Goal: Task Accomplishment & Management: Complete application form

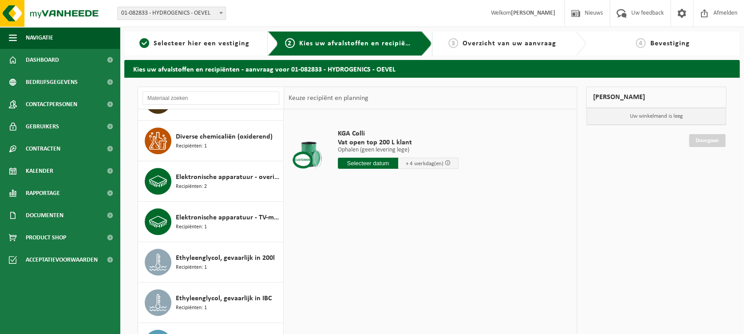
scroll to position [533, 0]
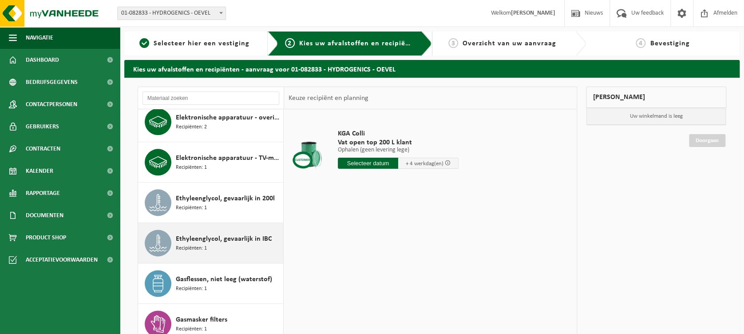
click at [227, 243] on div "Ethyleenglycol, gevaarlijk in IBC Recipiënten: 1" at bounding box center [228, 243] width 105 height 27
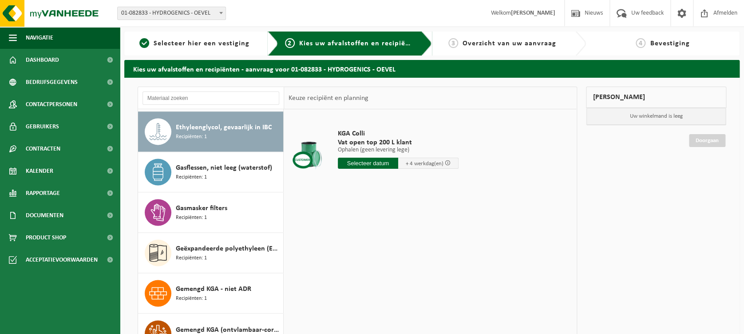
scroll to position [646, 0]
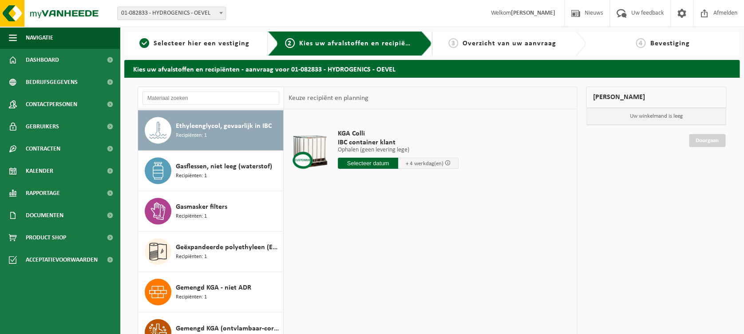
click at [382, 165] on input "text" at bounding box center [368, 163] width 60 height 11
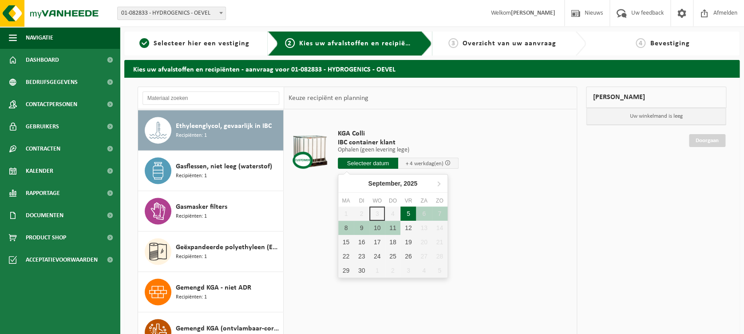
click at [408, 215] on div "5" at bounding box center [409, 214] width 16 height 14
type input "Van 2025-09-05"
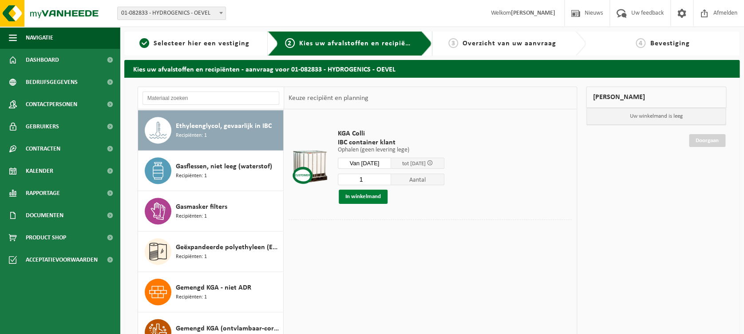
click at [367, 198] on button "In winkelmand" at bounding box center [363, 197] width 49 height 14
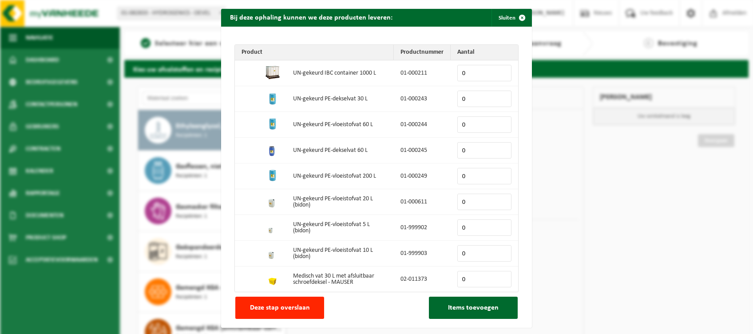
click at [492, 75] on input "0" at bounding box center [484, 73] width 54 height 16
type input "1"
click at [500, 71] on input "1" at bounding box center [484, 73] width 54 height 16
click at [454, 309] on span "Items toevoegen" at bounding box center [473, 307] width 51 height 7
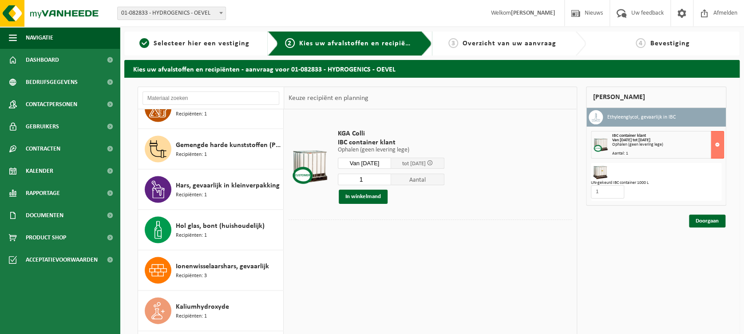
scroll to position [878, 0]
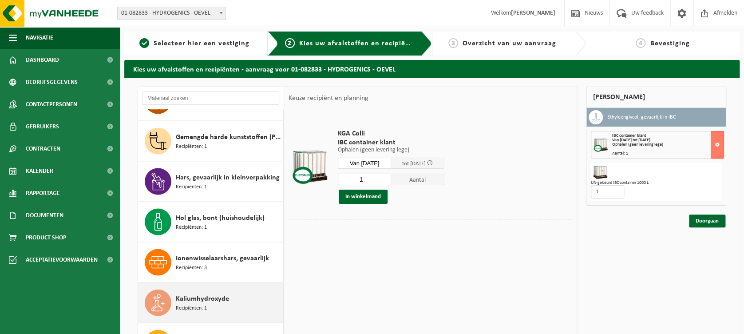
click at [210, 301] on span "Kaliumhydroxyde" at bounding box center [202, 298] width 53 height 11
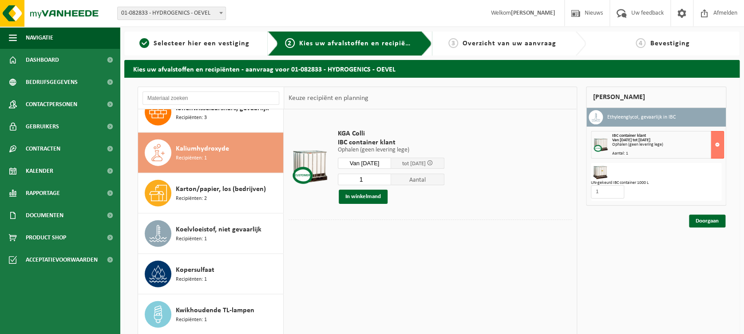
scroll to position [1050, 0]
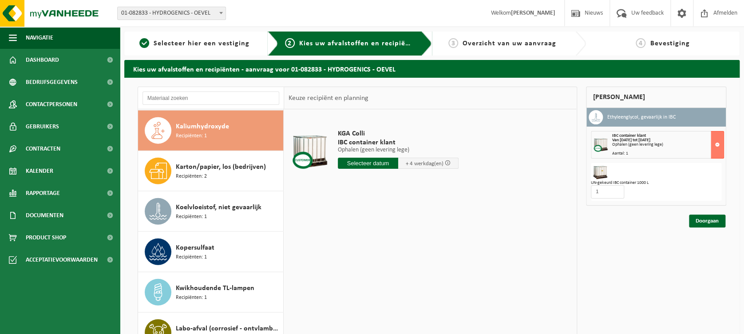
click at [366, 166] on input "text" at bounding box center [368, 163] width 60 height 11
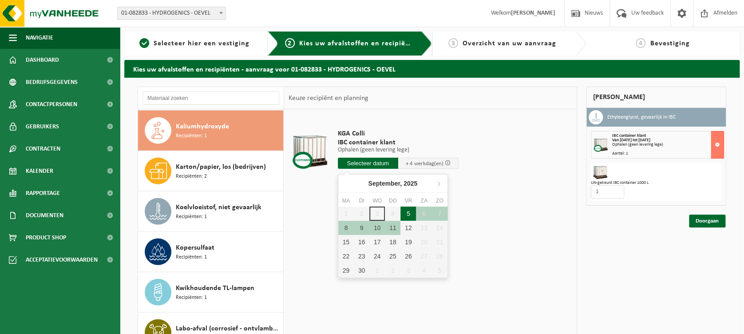
click at [408, 212] on div "5" at bounding box center [409, 214] width 16 height 14
type input "Van 2025-09-05"
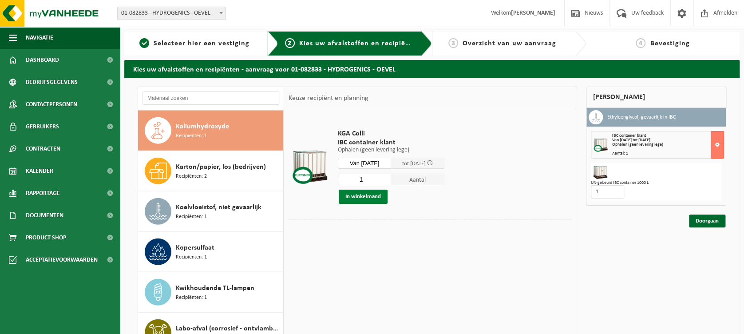
click at [372, 198] on button "In winkelmand" at bounding box center [363, 197] width 49 height 14
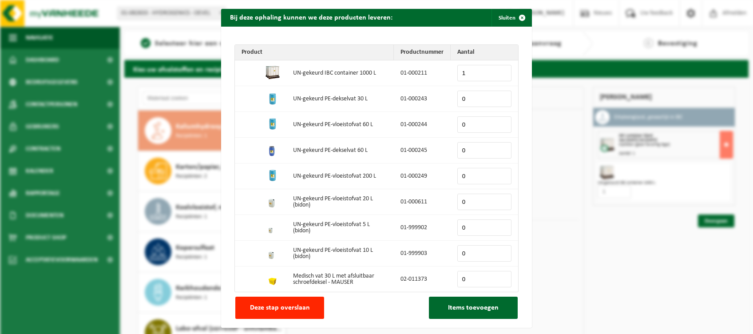
type input "1"
click at [498, 71] on input "1" at bounding box center [484, 73] width 54 height 16
click at [462, 309] on span "Items toevoegen" at bounding box center [473, 307] width 51 height 7
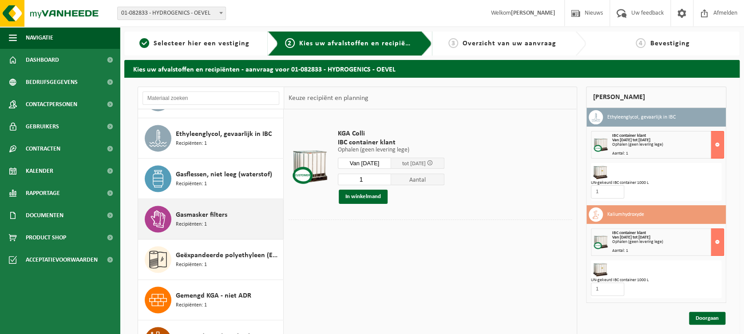
scroll to position [576, 0]
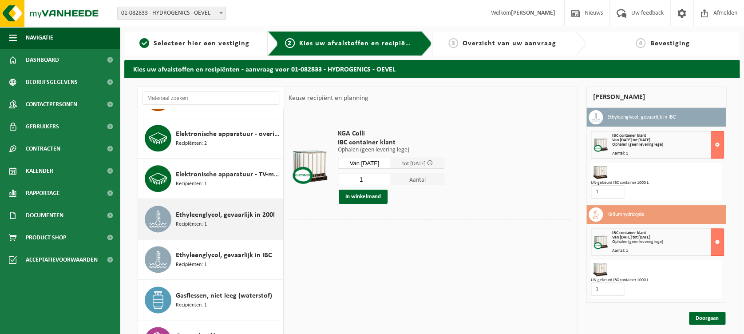
click at [237, 218] on span "Ethyleenglycol, gevaarlijk in 200l" at bounding box center [225, 215] width 99 height 11
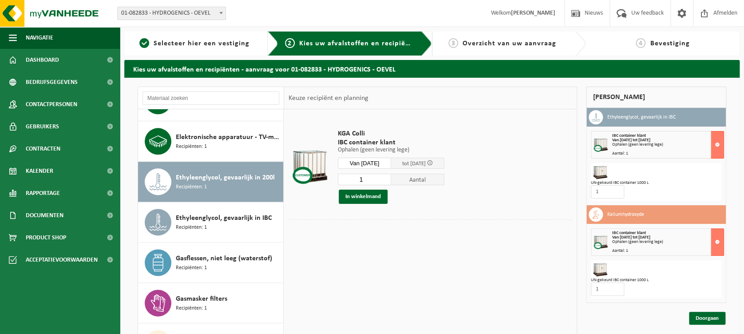
scroll to position [605, 0]
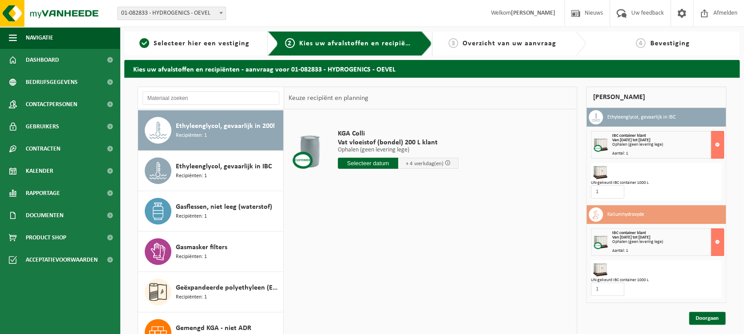
click at [377, 164] on input "text" at bounding box center [368, 163] width 60 height 11
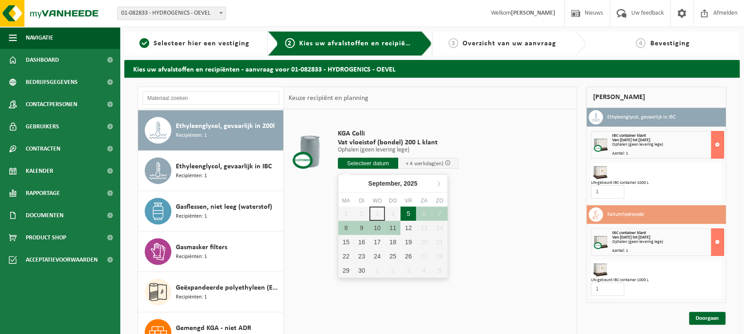
click at [410, 211] on div "5" at bounding box center [409, 214] width 16 height 14
type input "Van 2025-09-05"
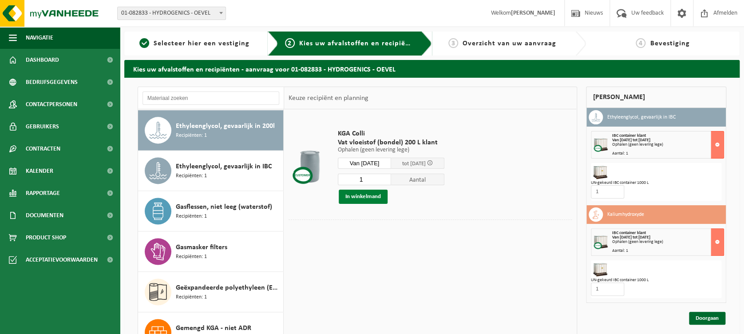
click at [372, 196] on button "In winkelmand" at bounding box center [363, 197] width 49 height 14
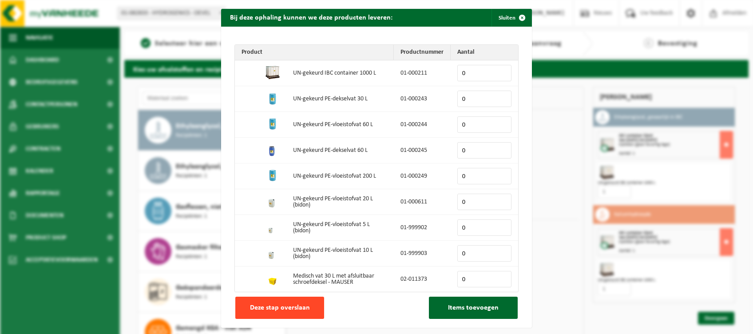
click at [307, 308] on button "Deze stap overslaan" at bounding box center [279, 308] width 89 height 22
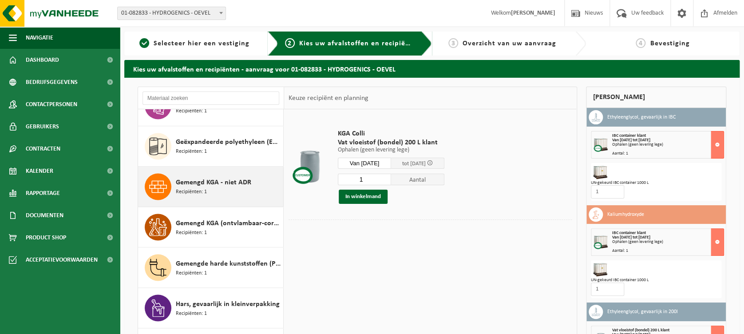
scroll to position [770, 0]
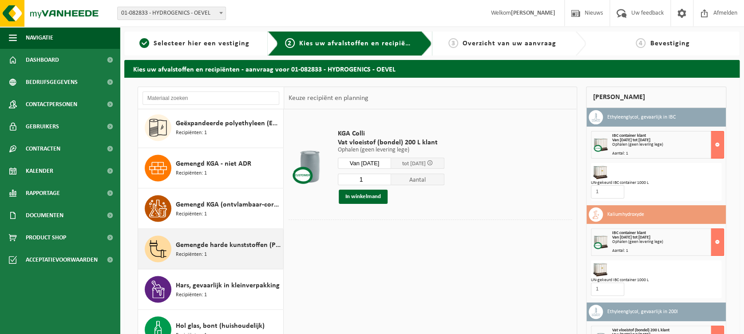
click at [216, 243] on span "Gemengde harde kunststoffen (PE, PP en PVC), recycleerbaar (industrieel)" at bounding box center [228, 244] width 105 height 11
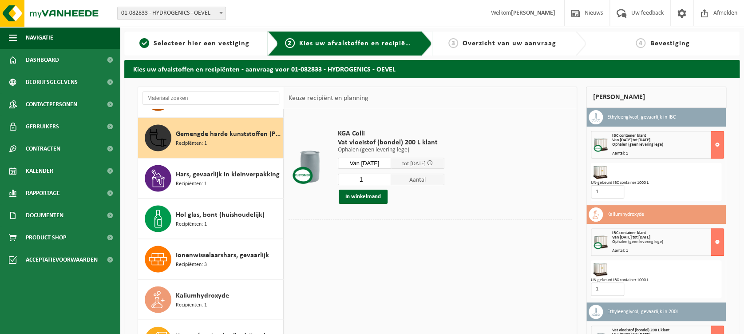
scroll to position [888, 0]
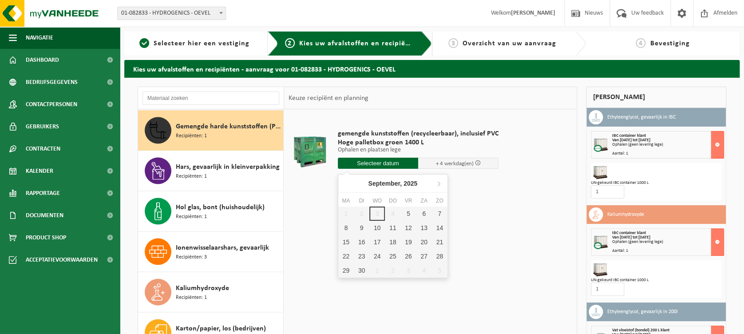
click at [375, 166] on input "text" at bounding box center [378, 163] width 80 height 11
click at [411, 213] on div "5" at bounding box center [409, 214] width 16 height 14
type input "Van 2025-09-05"
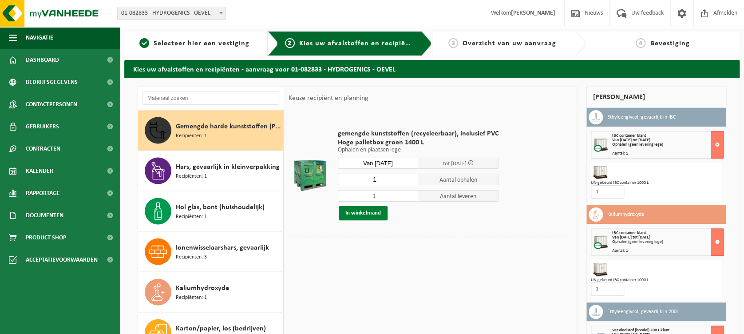
click at [372, 215] on button "In winkelmand" at bounding box center [363, 213] width 49 height 14
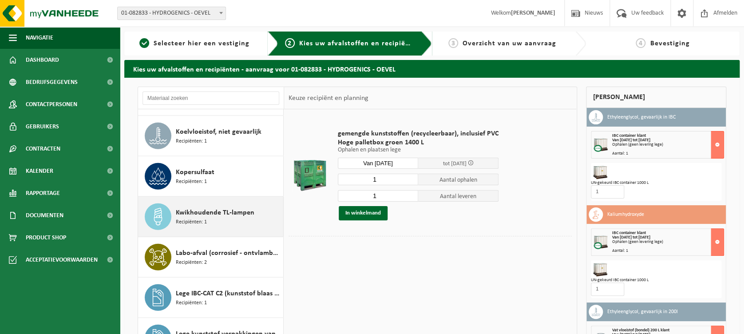
scroll to position [1184, 0]
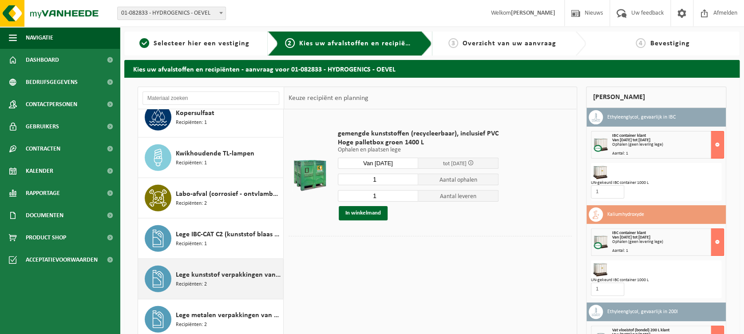
click at [223, 275] on span "Lege kunststof verpakkingen van gevaarlijke stoffen" at bounding box center [228, 275] width 105 height 11
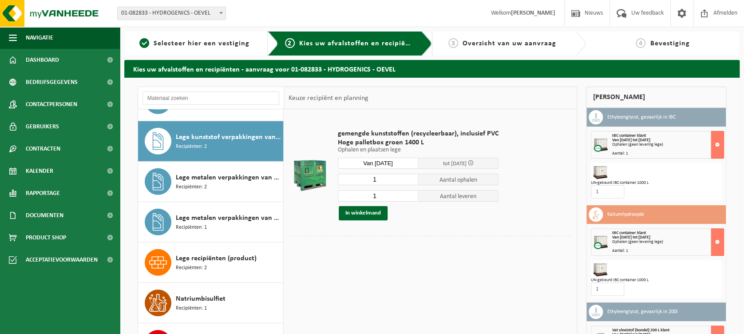
scroll to position [1332, 0]
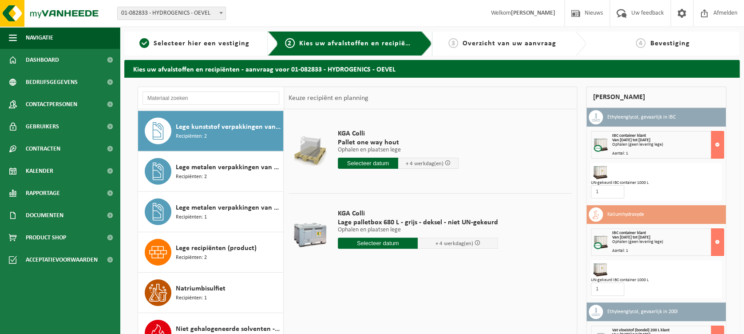
click at [383, 246] on input "text" at bounding box center [378, 243] width 80 height 11
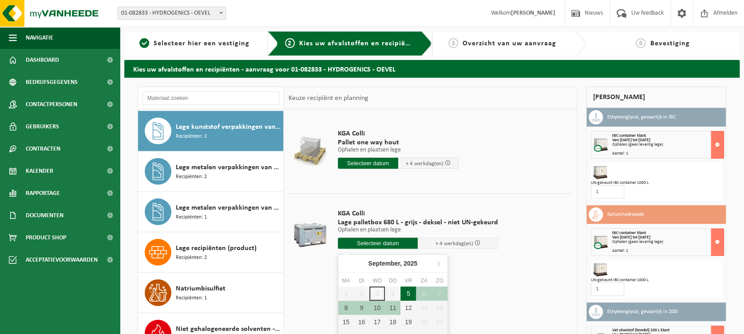
click at [406, 291] on div "5" at bounding box center [409, 293] width 16 height 14
type input "Van 2025-09-05"
type input "2025-09-05"
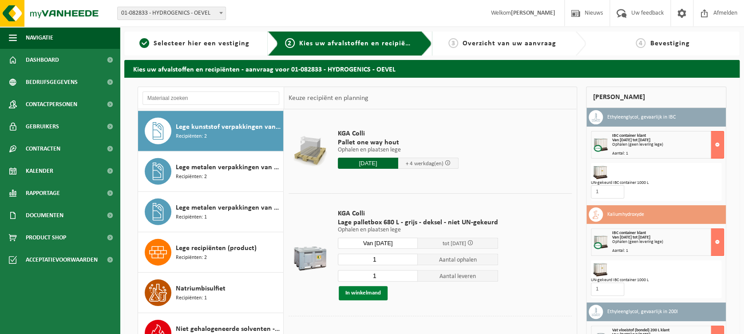
click at [365, 291] on button "In winkelmand" at bounding box center [363, 293] width 49 height 14
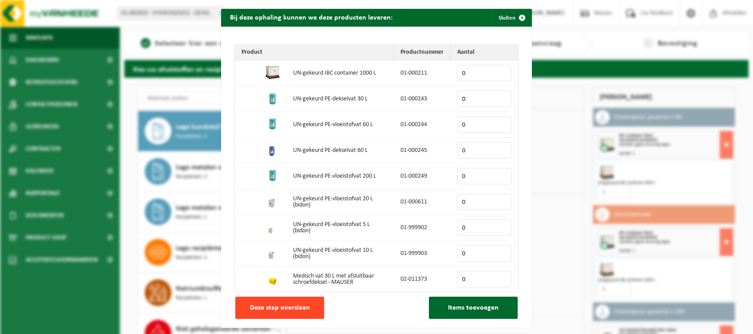
click at [278, 304] on span "Deze stap overslaan" at bounding box center [280, 307] width 60 height 7
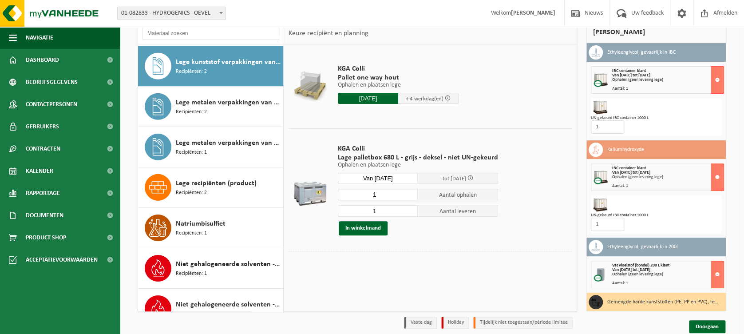
scroll to position [99, 0]
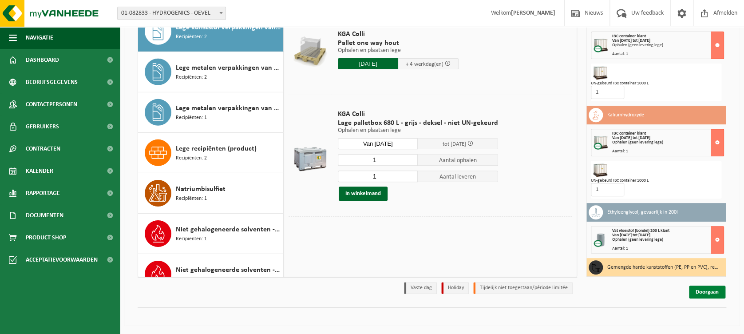
click at [708, 287] on link "Doorgaan" at bounding box center [707, 292] width 36 height 13
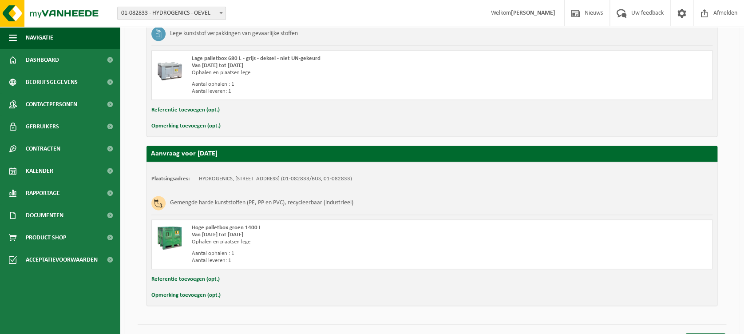
scroll to position [509, 0]
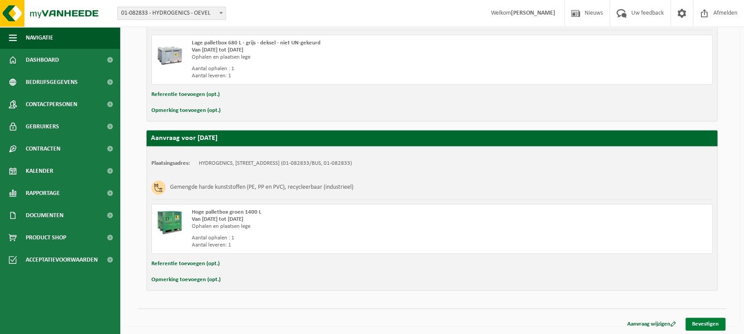
click at [699, 323] on link "Bevestigen" at bounding box center [706, 324] width 40 height 13
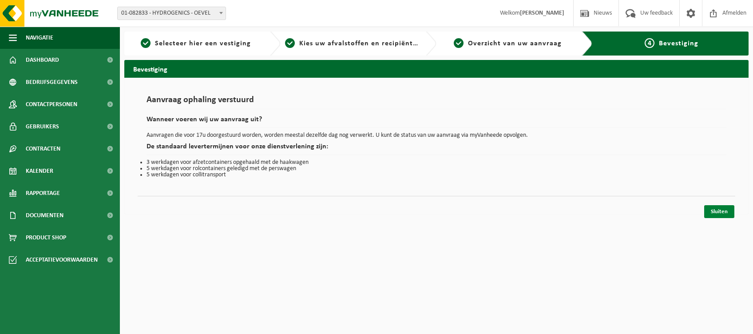
click at [722, 211] on link "Sluiten" at bounding box center [719, 211] width 30 height 13
